Goal: Check status: Check status

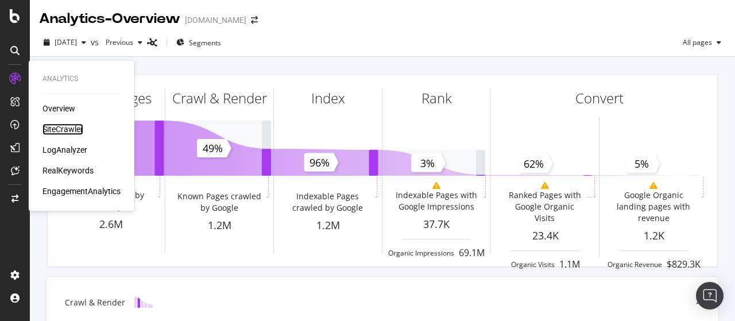
click at [68, 132] on div "SiteCrawler" at bounding box center [63, 129] width 41 height 11
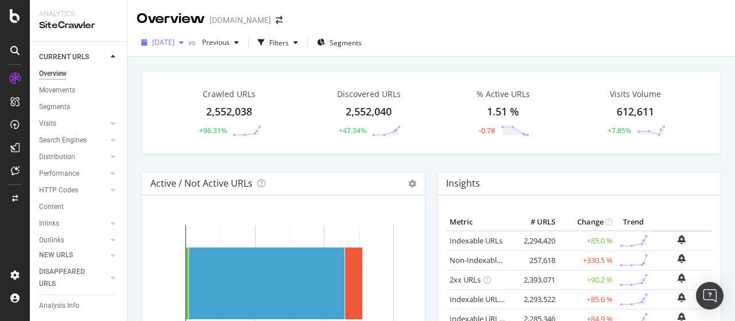
click at [169, 43] on span "[DATE]" at bounding box center [163, 42] width 22 height 10
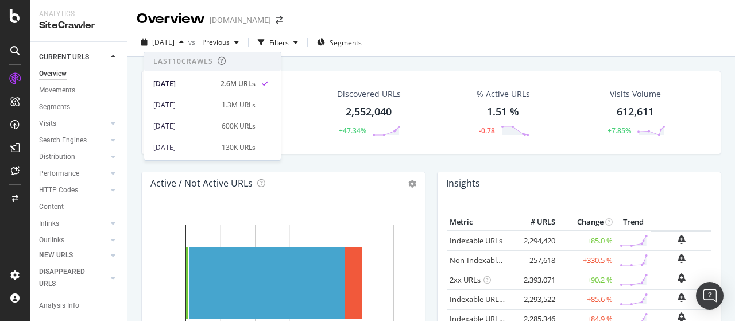
click at [342, 158] on div "Crawled URLs 2,552,038 +96.31% Discovered URLs 2,552,040 +47.34% % Active URLs …" at bounding box center [432, 121] width 592 height 101
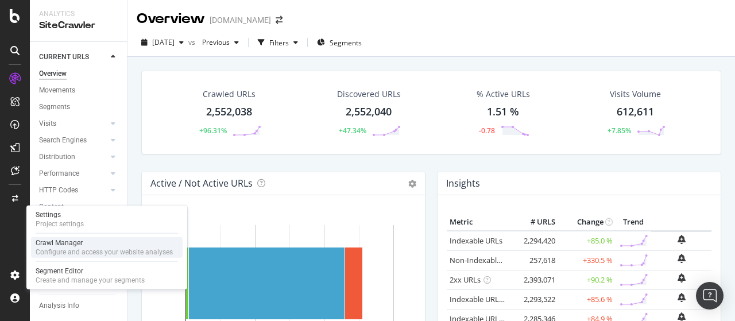
click at [88, 244] on div "Crawl Manager" at bounding box center [104, 242] width 137 height 9
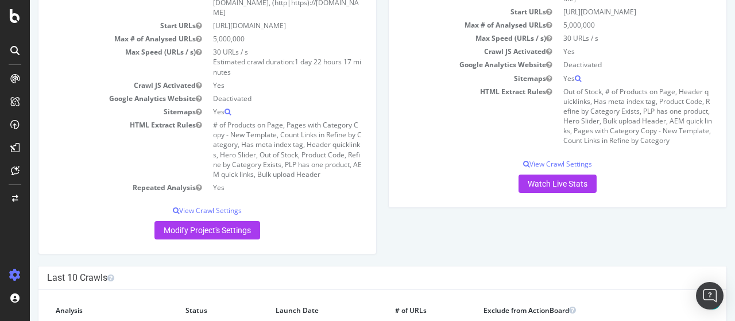
scroll to position [172, 0]
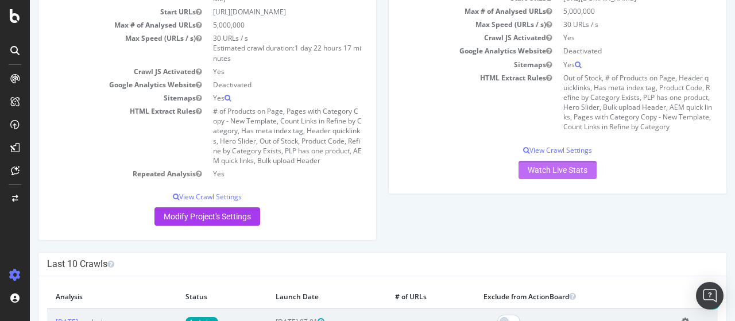
click at [560, 172] on link "Watch Live Stats" at bounding box center [558, 170] width 78 height 18
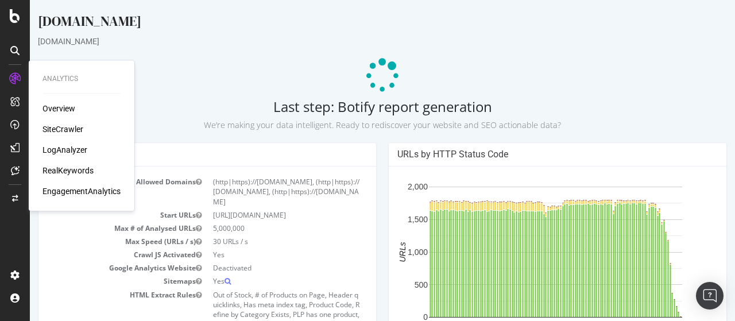
drag, startPoint x: 59, startPoint y: 127, endPoint x: 99, endPoint y: 100, distance: 48.0
click at [59, 127] on div "SiteCrawler" at bounding box center [63, 129] width 41 height 11
